Goal: Task Accomplishment & Management: Use online tool/utility

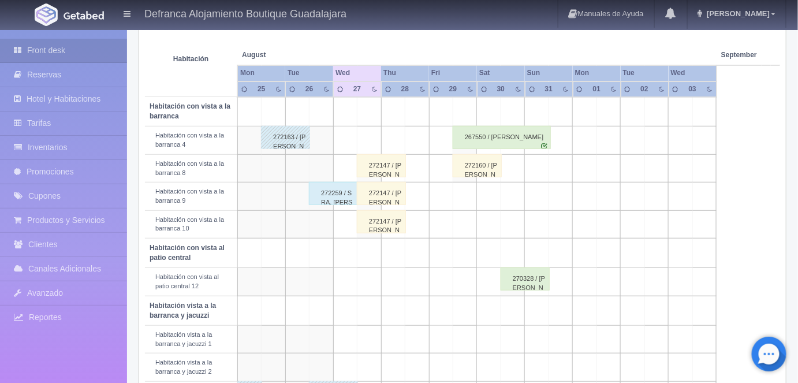
scroll to position [225, 0]
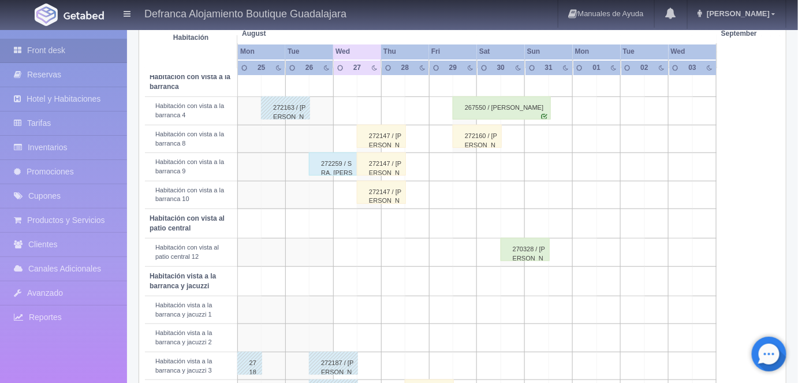
click at [330, 164] on div "272259 / [PERSON_NAME]" at bounding box center [333, 163] width 49 height 23
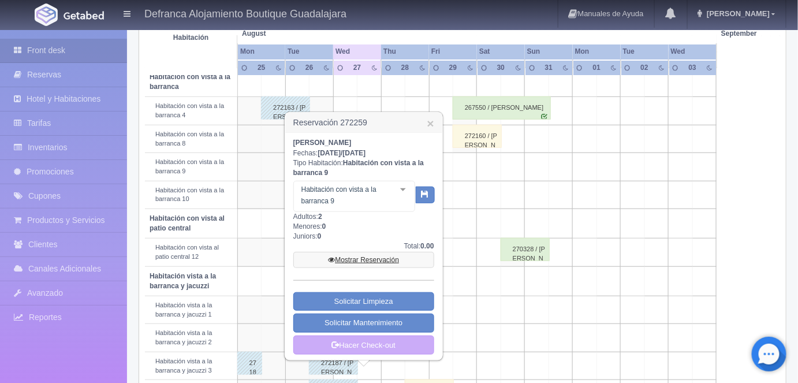
click at [360, 258] on link "Mostrar Reservación" at bounding box center [363, 260] width 141 height 16
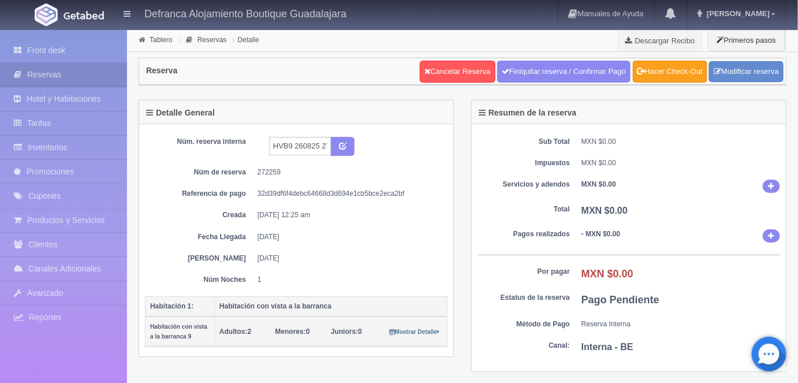
click at [688, 77] on link "Hacer Check-Out" at bounding box center [670, 72] width 74 height 22
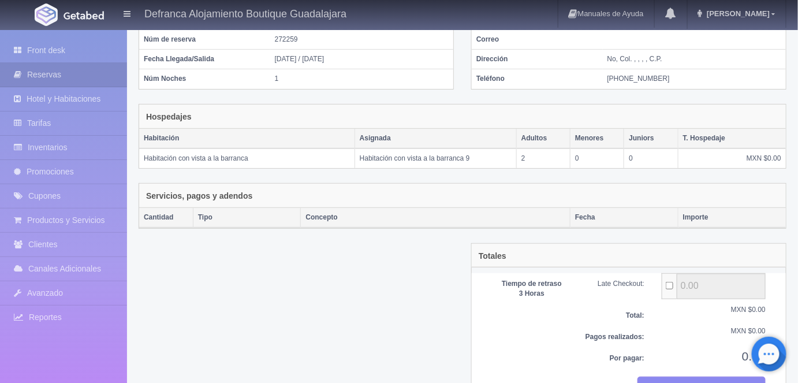
scroll to position [139, 0]
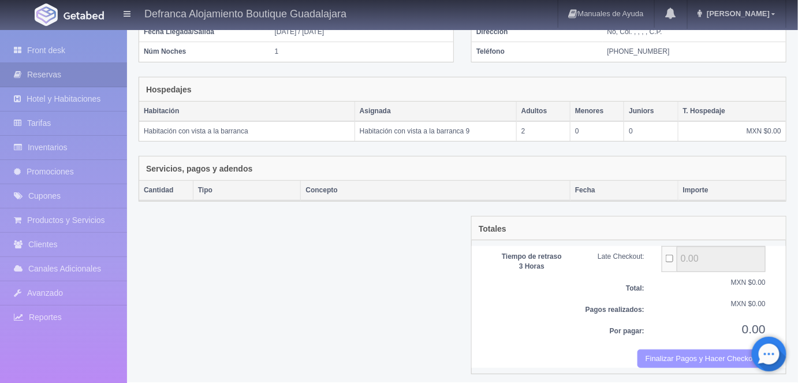
click at [676, 352] on button "Finalizar Pagos y Hacer Checkout" at bounding box center [702, 358] width 128 height 19
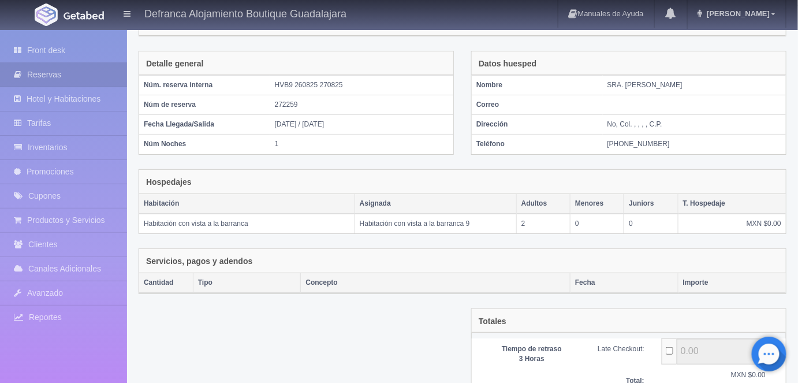
scroll to position [0, 0]
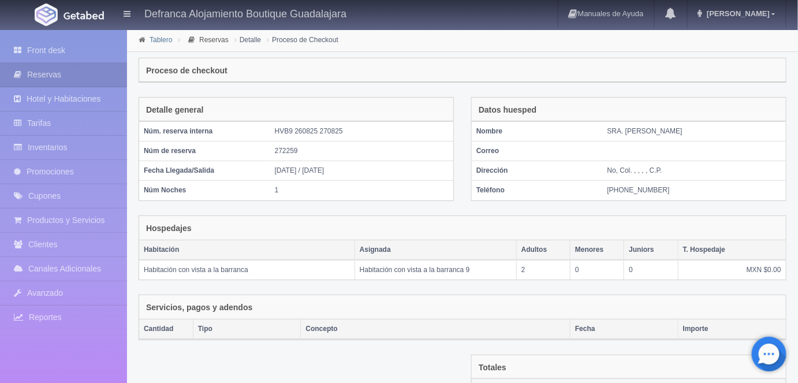
click at [155, 39] on link "Tablero" at bounding box center [161, 40] width 23 height 8
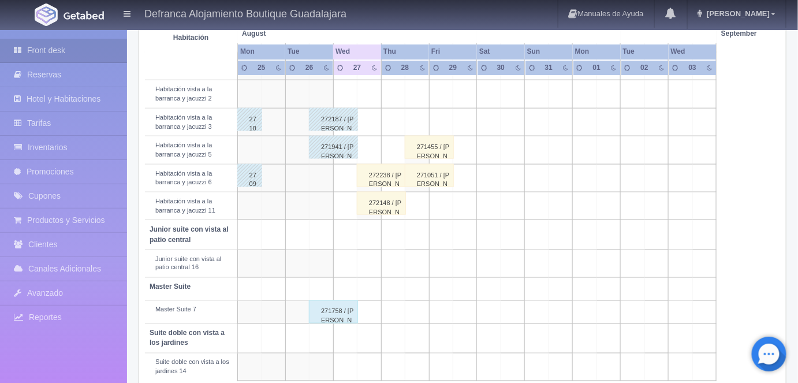
scroll to position [470, 0]
click at [337, 308] on div "271758 / RAUL FAJARDO TRUJILLO" at bounding box center [333, 310] width 49 height 23
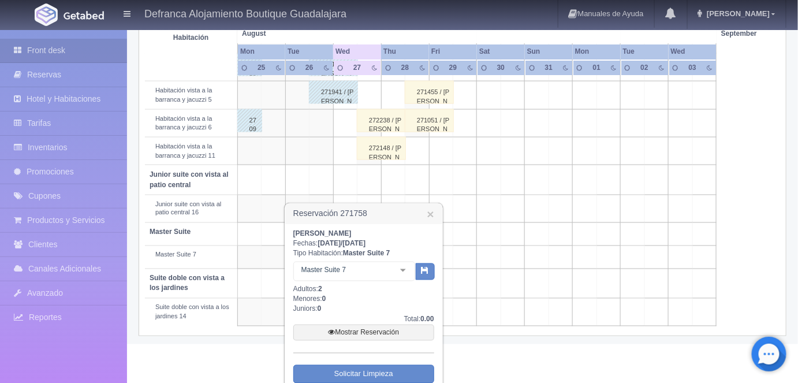
scroll to position [577, 0]
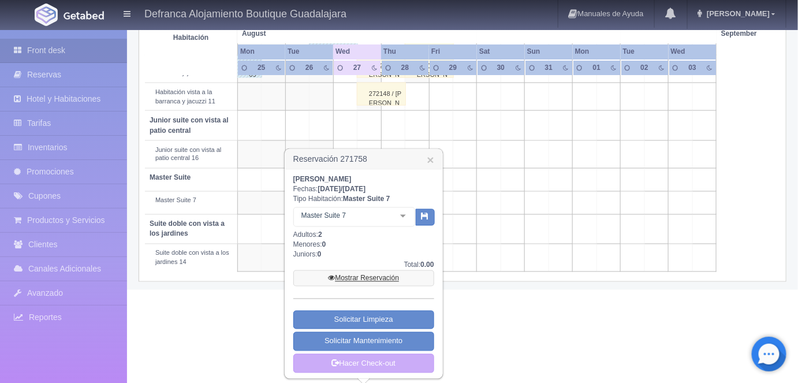
click at [360, 280] on link "Mostrar Reservación" at bounding box center [363, 278] width 141 height 16
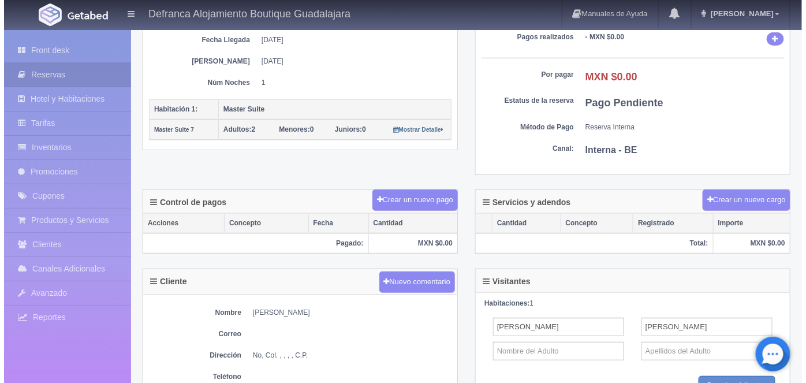
scroll to position [199, 0]
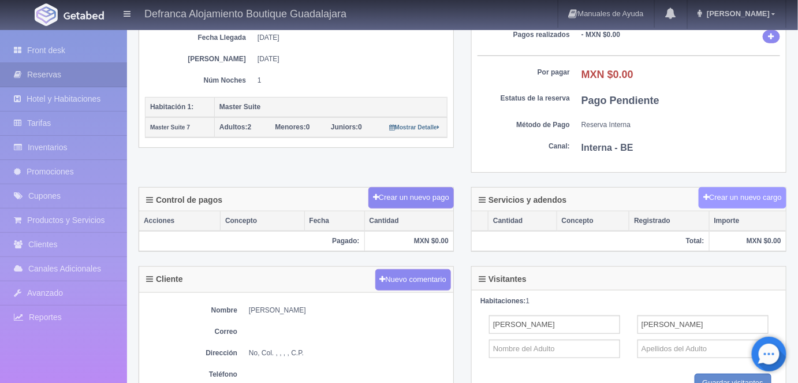
click at [721, 191] on button "Crear un nuevo cargo" at bounding box center [743, 197] width 88 height 21
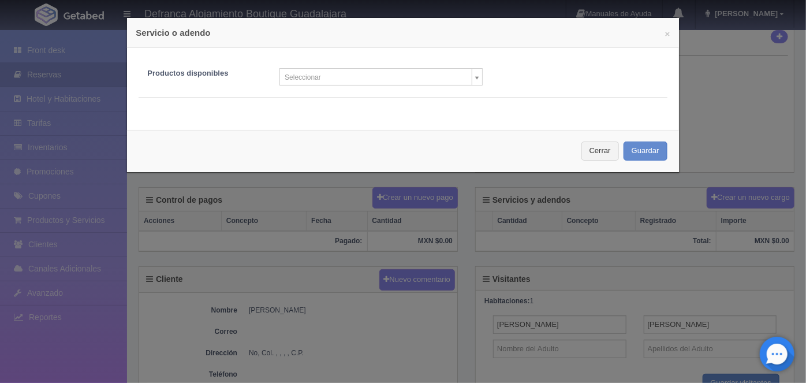
click at [469, 81] on body "Defranca Alojamiento Boutique Guadalajara Manuales de Ayuda Actualizaciones rec…" at bounding box center [403, 219] width 806 height 778
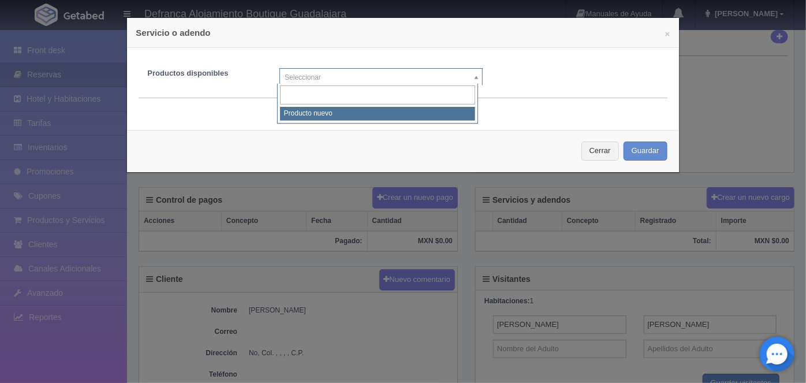
select select "0"
type input "1"
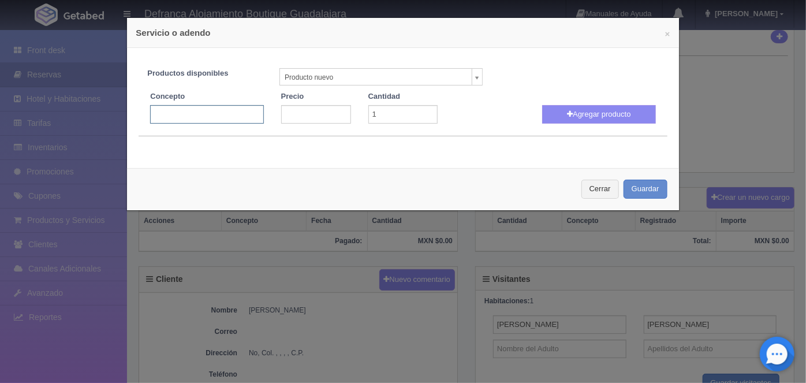
click at [155, 112] on input "text" at bounding box center [206, 114] width 113 height 18
type input "Masaje Relajante Aroma terapéutico"
click at [293, 111] on input "number" at bounding box center [316, 114] width 70 height 18
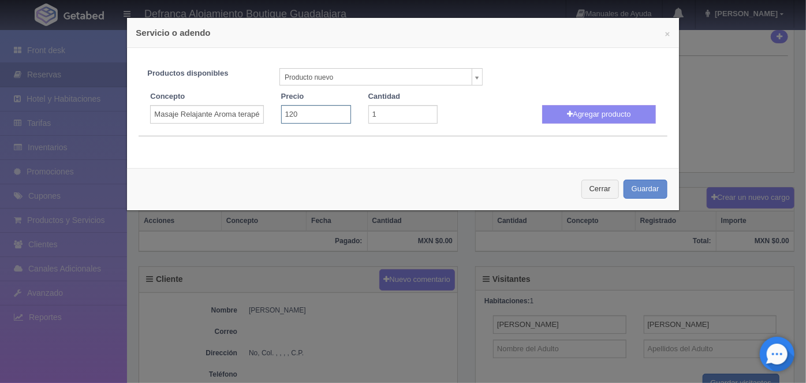
type input "1200"
click at [600, 114] on button "Agregar producto" at bounding box center [598, 114] width 113 height 18
select select
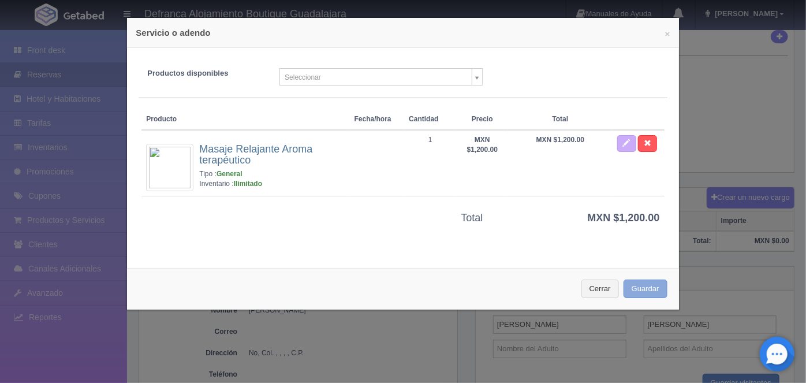
click at [636, 288] on button "Guardar" at bounding box center [646, 289] width 44 height 19
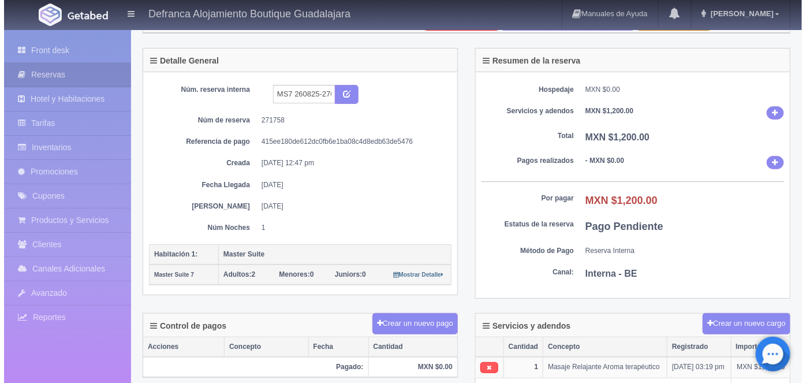
scroll to position [89, 0]
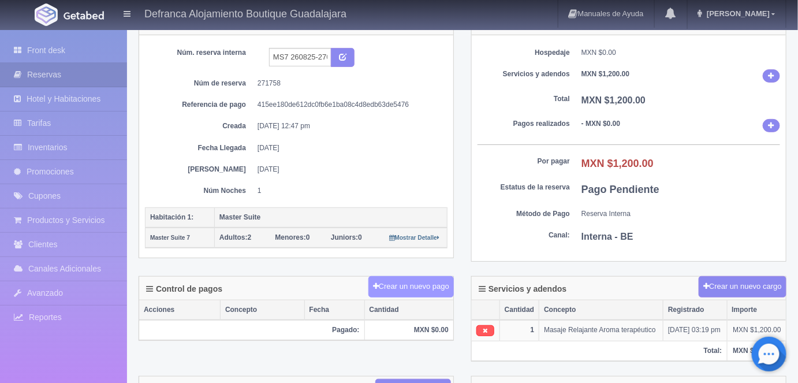
click at [414, 282] on button "Crear un nuevo pago" at bounding box center [410, 286] width 85 height 21
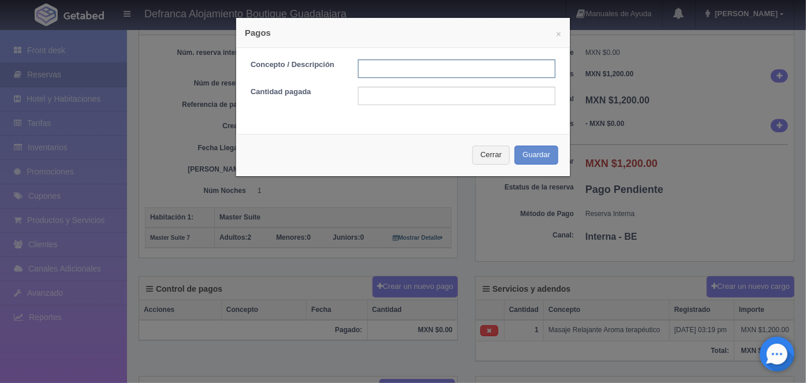
click at [365, 66] on input "text" at bounding box center [457, 68] width 198 height 18
type input "MASAJES PAGO CON EFECTIVO"
click at [370, 92] on input "text" at bounding box center [457, 96] width 198 height 18
type input "1200"
click at [531, 152] on button "Guardar" at bounding box center [537, 155] width 44 height 19
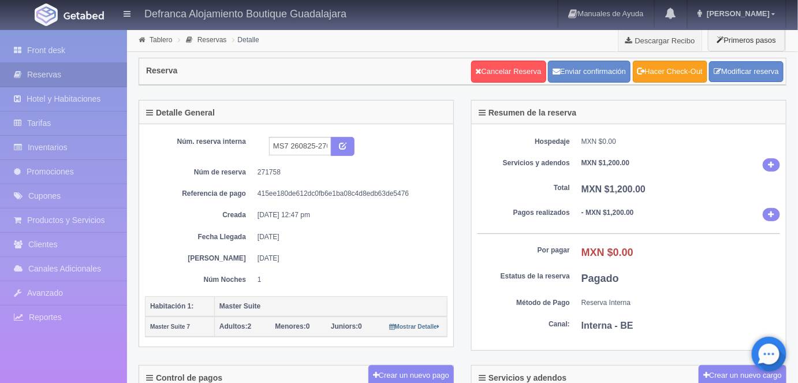
click at [677, 79] on link "Hacer Check-Out" at bounding box center [670, 72] width 74 height 22
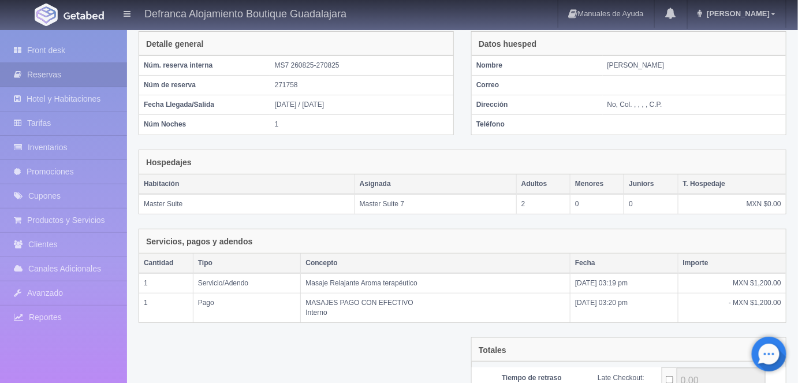
scroll to position [188, 0]
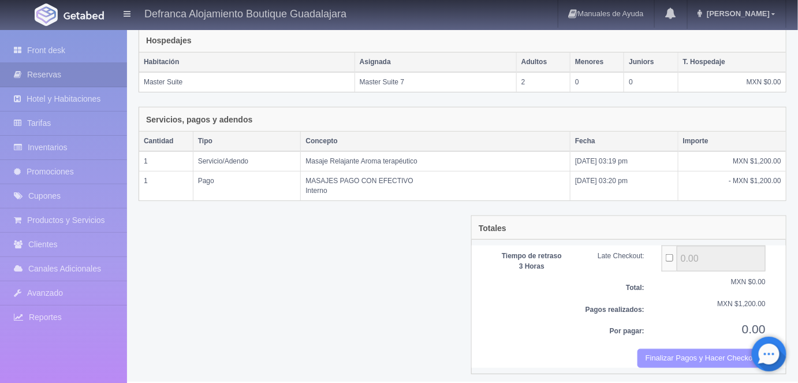
click at [696, 353] on button "Finalizar Pagos y Hacer Checkout" at bounding box center [702, 358] width 128 height 19
